Goal: Check status

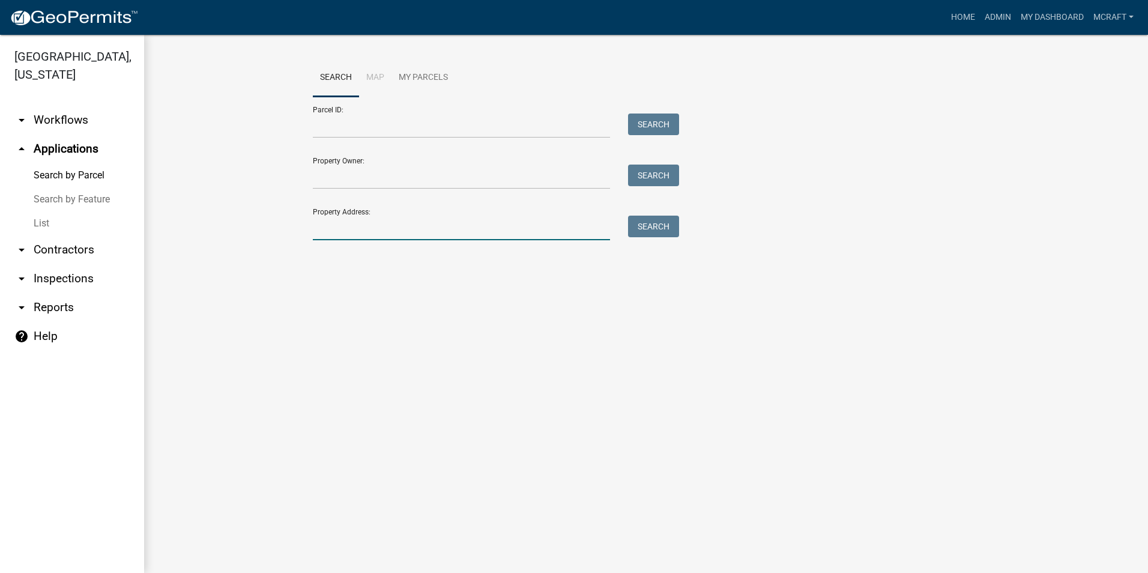
click at [367, 227] on input "Property Address:" at bounding box center [461, 227] width 297 height 25
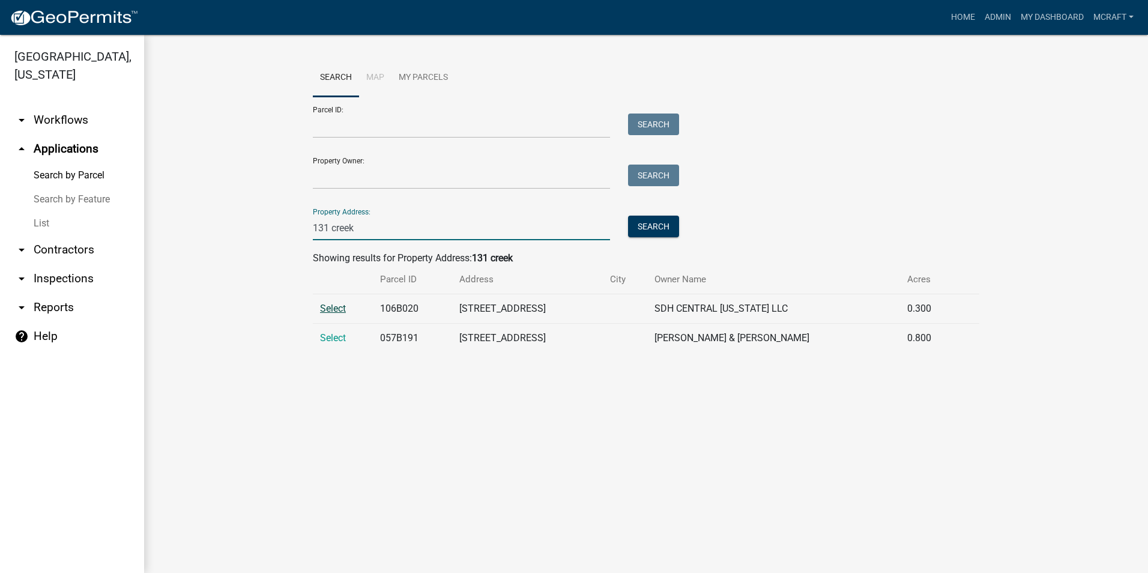
click at [333, 309] on span "Select" at bounding box center [333, 308] width 26 height 11
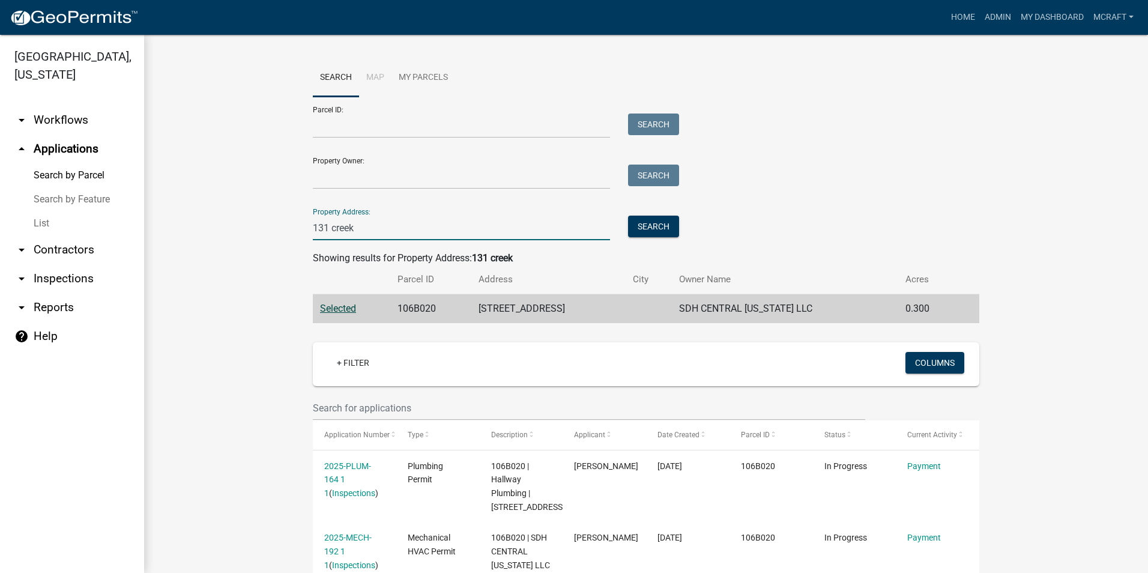
click at [334, 224] on input "131 creek" at bounding box center [461, 227] width 297 height 25
click at [322, 231] on input "131 creek" at bounding box center [461, 227] width 297 height 25
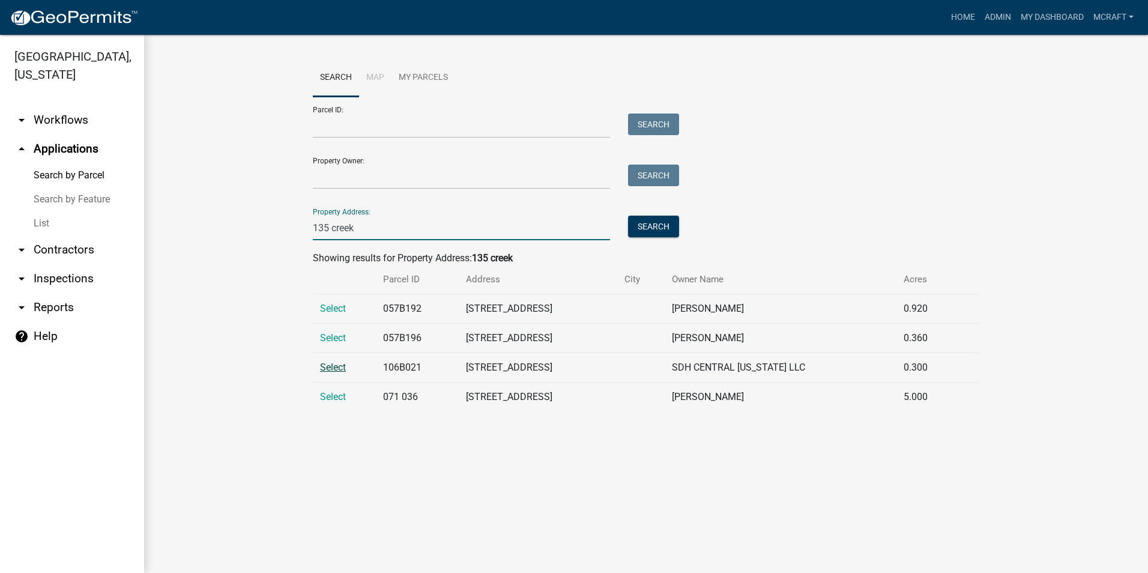
type input "135 creek"
click at [338, 372] on span "Select" at bounding box center [333, 366] width 26 height 11
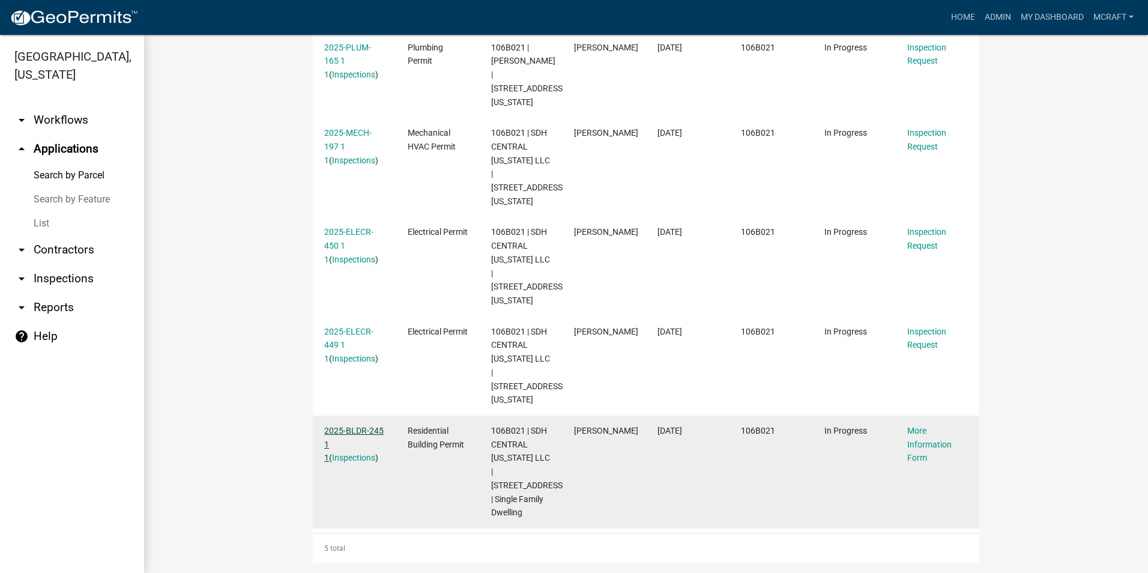
scroll to position [358, 0]
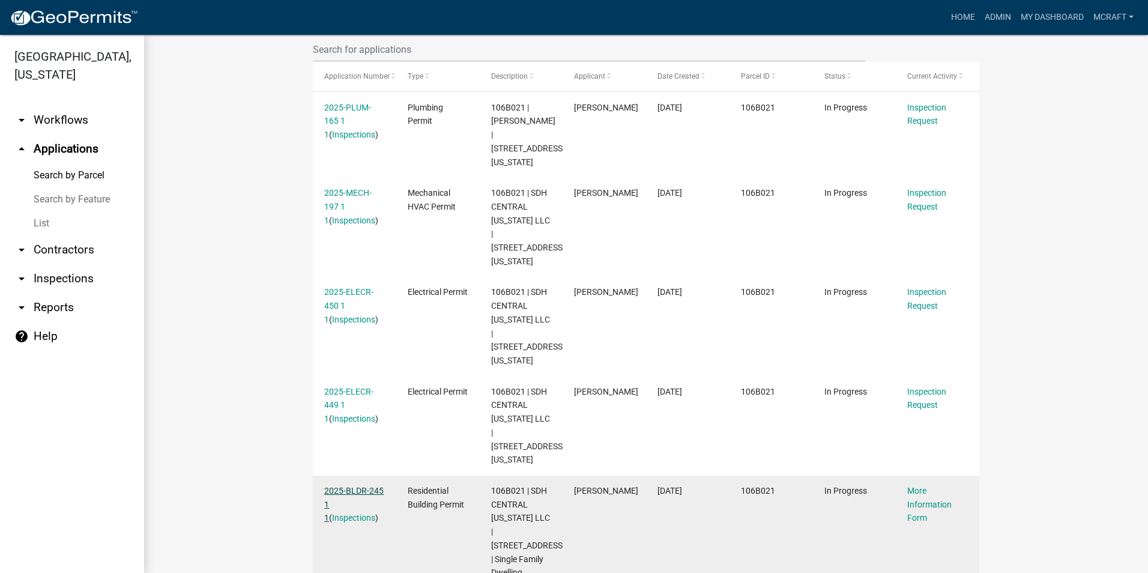
click at [352, 493] on link "2025-BLDR-245 1 1" at bounding box center [353, 504] width 59 height 37
